Goal: Task Accomplishment & Management: Use online tool/utility

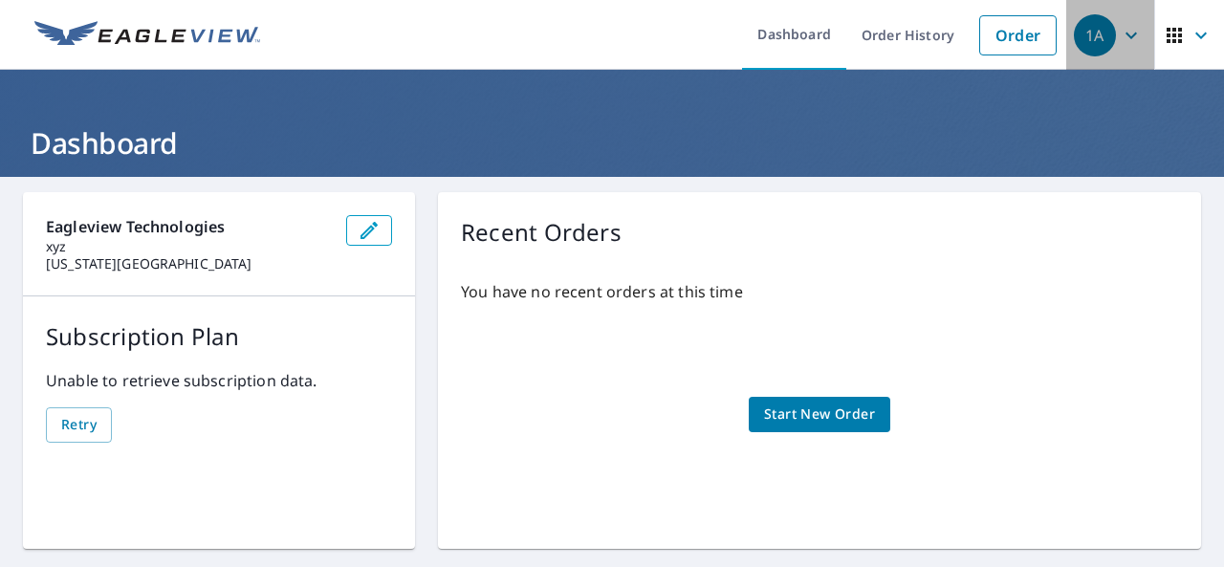
click at [1096, 44] on div "1A" at bounding box center [1095, 35] width 42 height 42
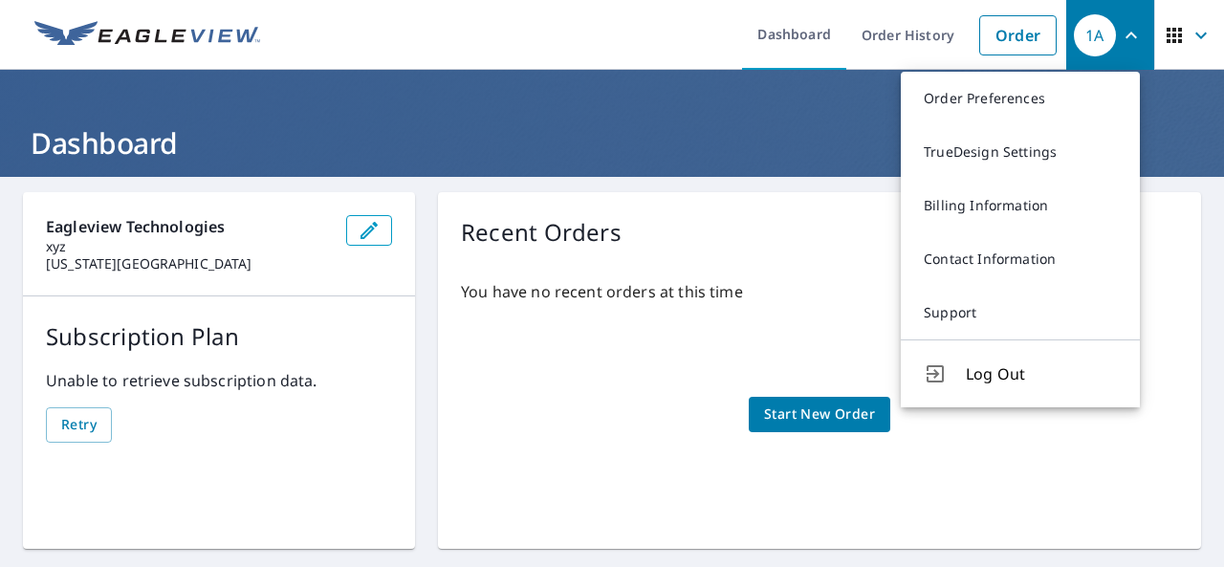
click at [581, 82] on header "Dashboard" at bounding box center [612, 123] width 1224 height 107
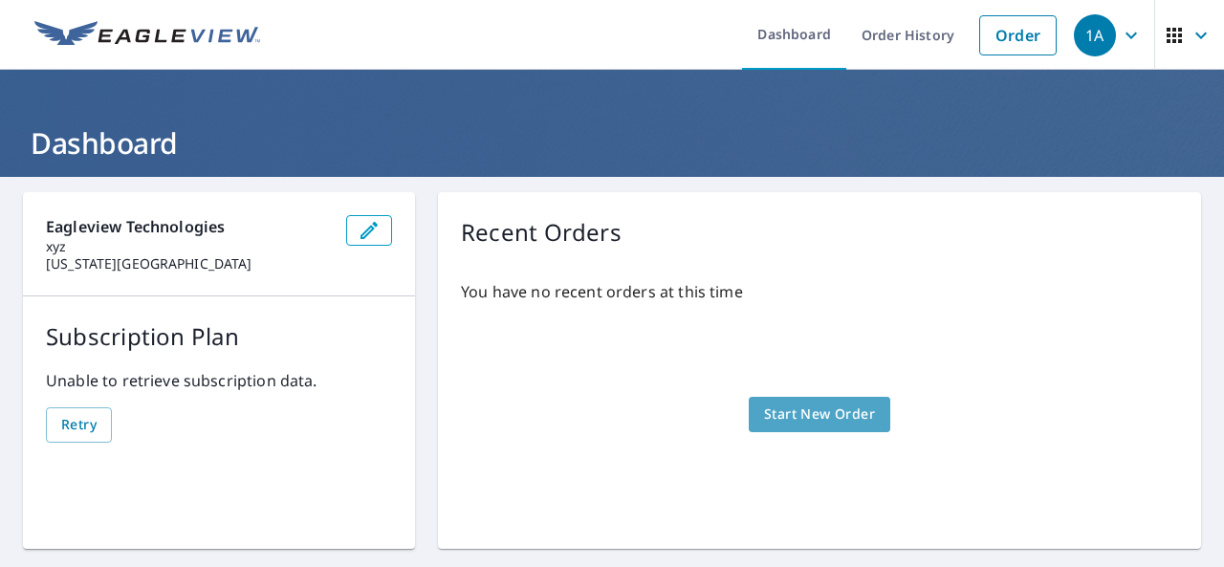
click at [796, 425] on span "Start New Order" at bounding box center [819, 415] width 111 height 24
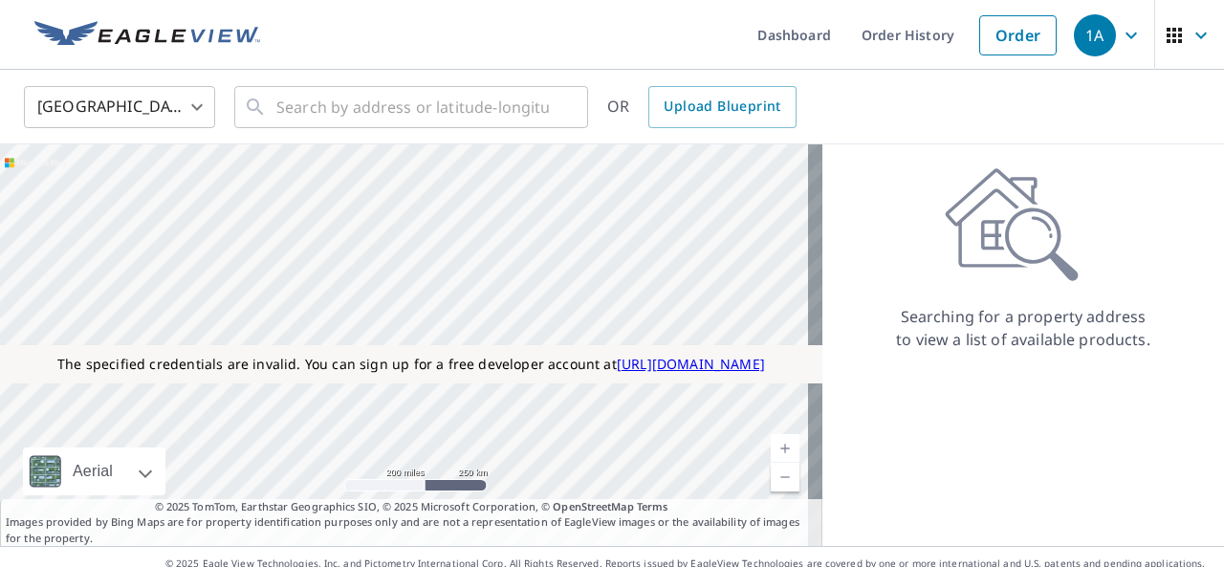
click at [569, 33] on ul "Dashboard Order History Order" at bounding box center [669, 35] width 795 height 70
click at [715, 114] on span "Upload Blueprint" at bounding box center [722, 107] width 117 height 24
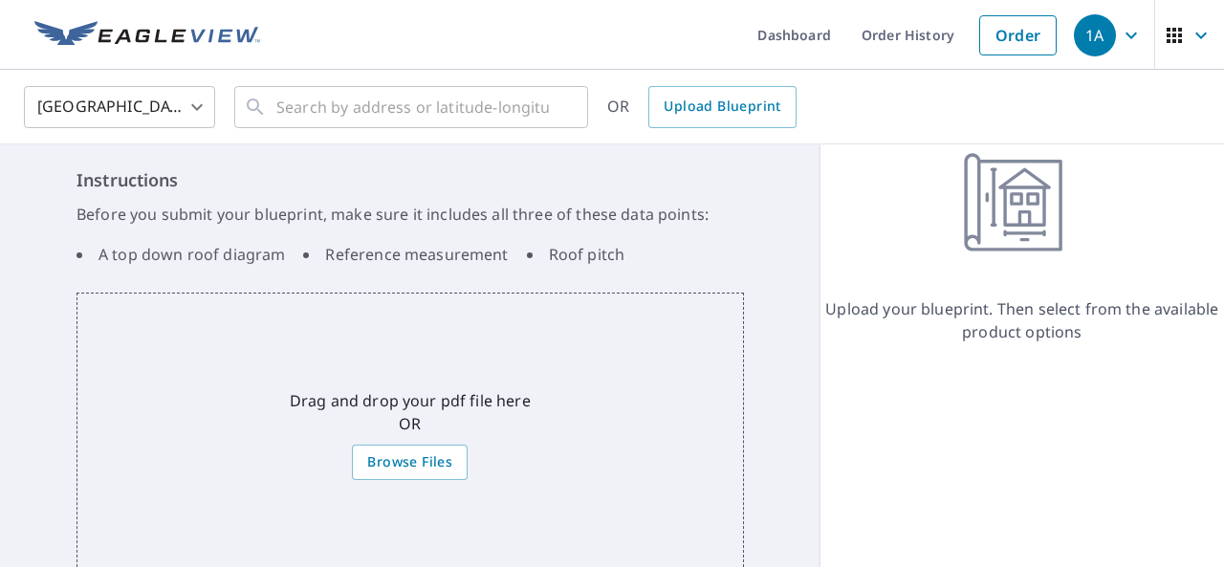
click at [1190, 42] on icon "button" at bounding box center [1201, 35] width 23 height 23
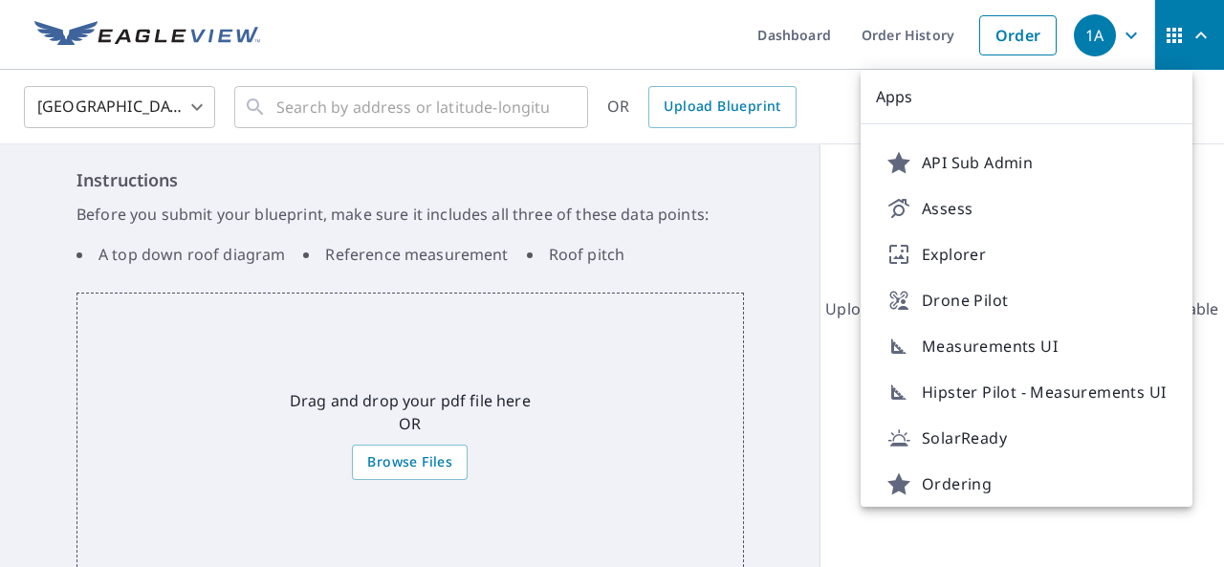
click at [838, 99] on div "United States [GEOGRAPHIC_DATA] ​ ​ OR Upload Blueprint" at bounding box center [606, 106] width 1192 height 45
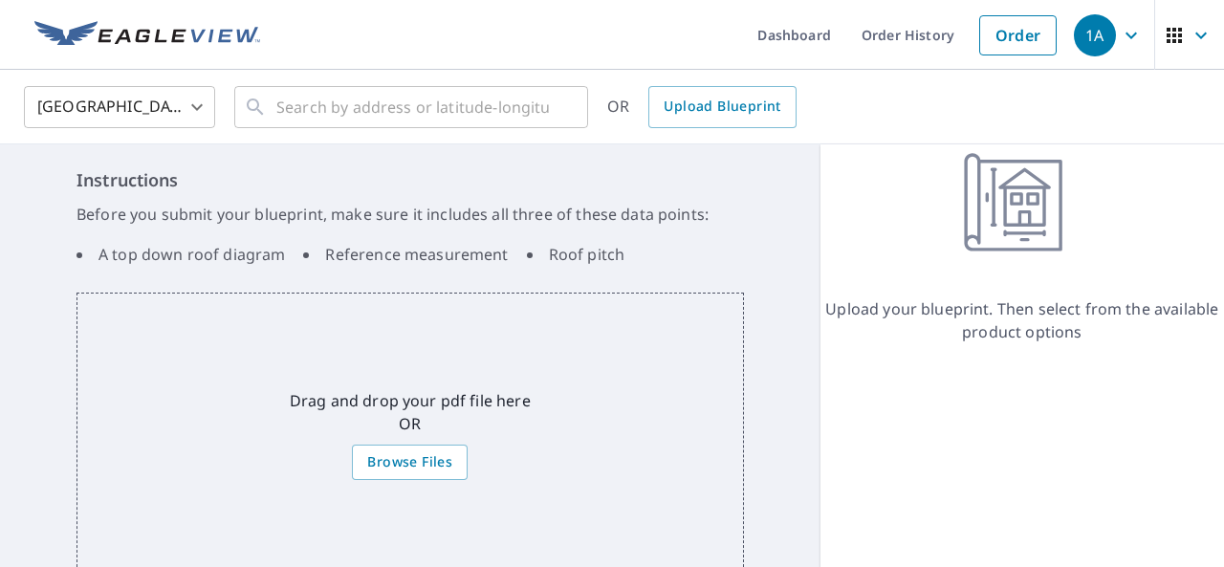
click at [524, 49] on ul "Dashboard Order History Order" at bounding box center [669, 35] width 795 height 70
click at [801, 32] on link "Dashboard" at bounding box center [794, 35] width 104 height 70
